Goal: Task Accomplishment & Management: Complete application form

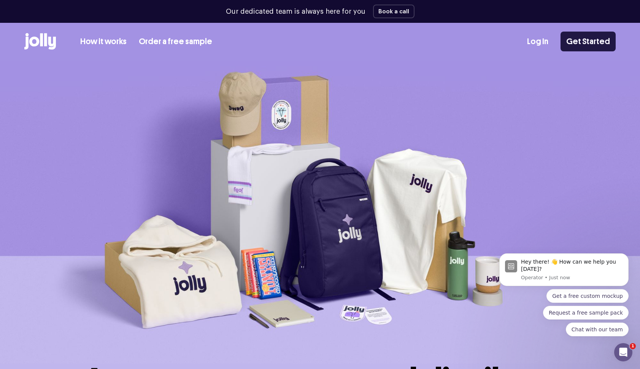
click at [589, 38] on link "Get Started" at bounding box center [587, 42] width 55 height 20
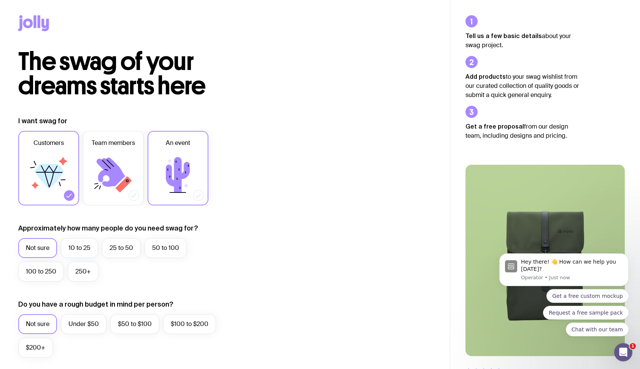
click at [169, 176] on icon at bounding box center [178, 174] width 24 height 35
click at [0, 0] on input "An event" at bounding box center [0, 0] width 0 height 0
click at [80, 272] on label "250+" at bounding box center [83, 272] width 31 height 20
click at [0, 0] on input "250+" at bounding box center [0, 0] width 0 height 0
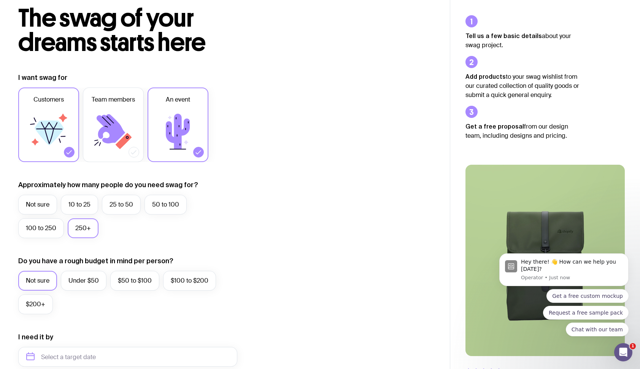
scroll to position [46, 0]
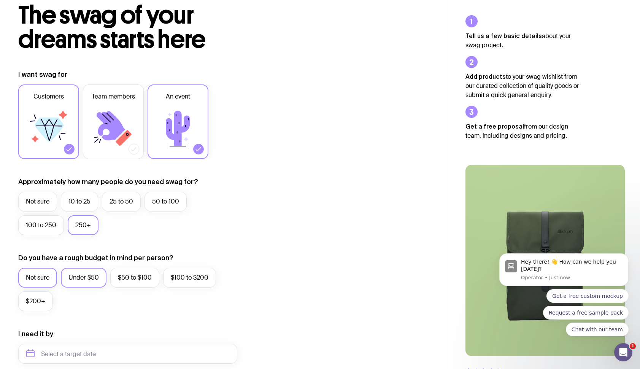
click at [86, 280] on label "Under $50" at bounding box center [84, 278] width 46 height 20
click at [0, 0] on input "Under $50" at bounding box center [0, 0] width 0 height 0
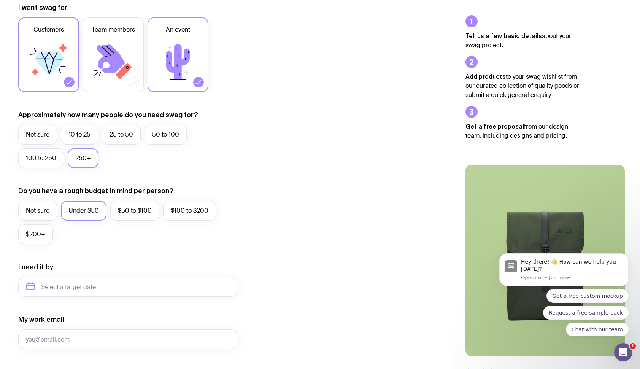
scroll to position [145, 0]
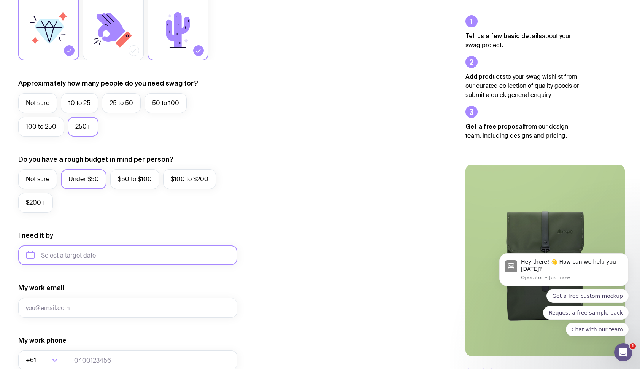
click at [118, 255] on input "text" at bounding box center [127, 255] width 219 height 20
click at [53, 349] on button "Oct" at bounding box center [67, 348] width 28 height 15
type input "[DATE]"
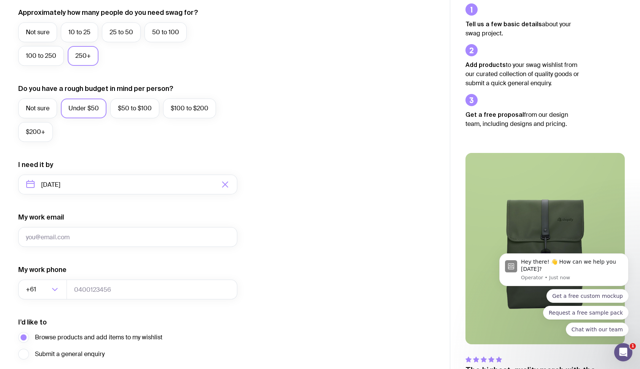
scroll to position [218, 0]
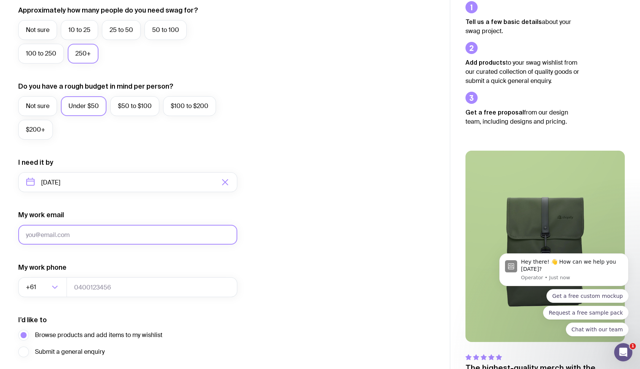
click at [139, 231] on input "My work email" at bounding box center [127, 235] width 219 height 20
type input "[EMAIL_ADDRESS][DOMAIN_NAME]"
type input "0401840048"
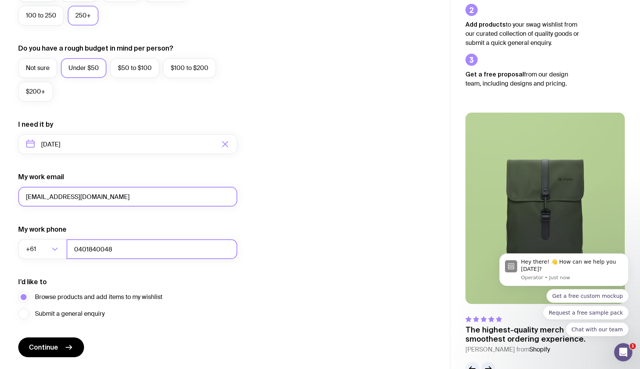
scroll to position [257, 0]
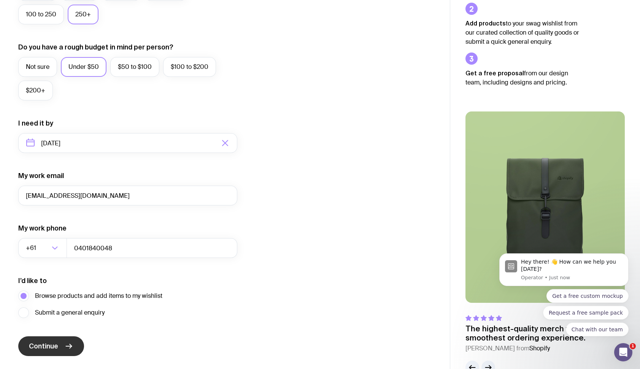
click at [58, 343] on button "Continue" at bounding box center [51, 346] width 66 height 20
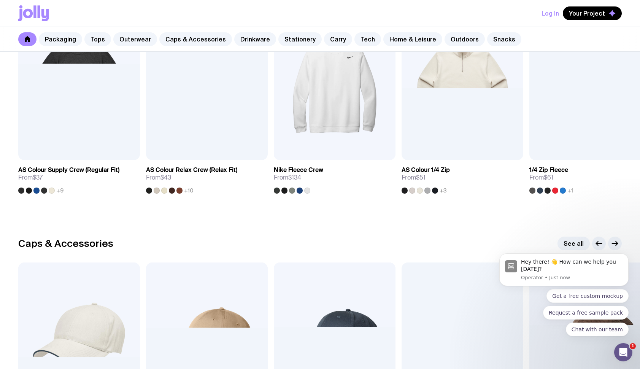
scroll to position [809, 0]
